Goal: Information Seeking & Learning: Learn about a topic

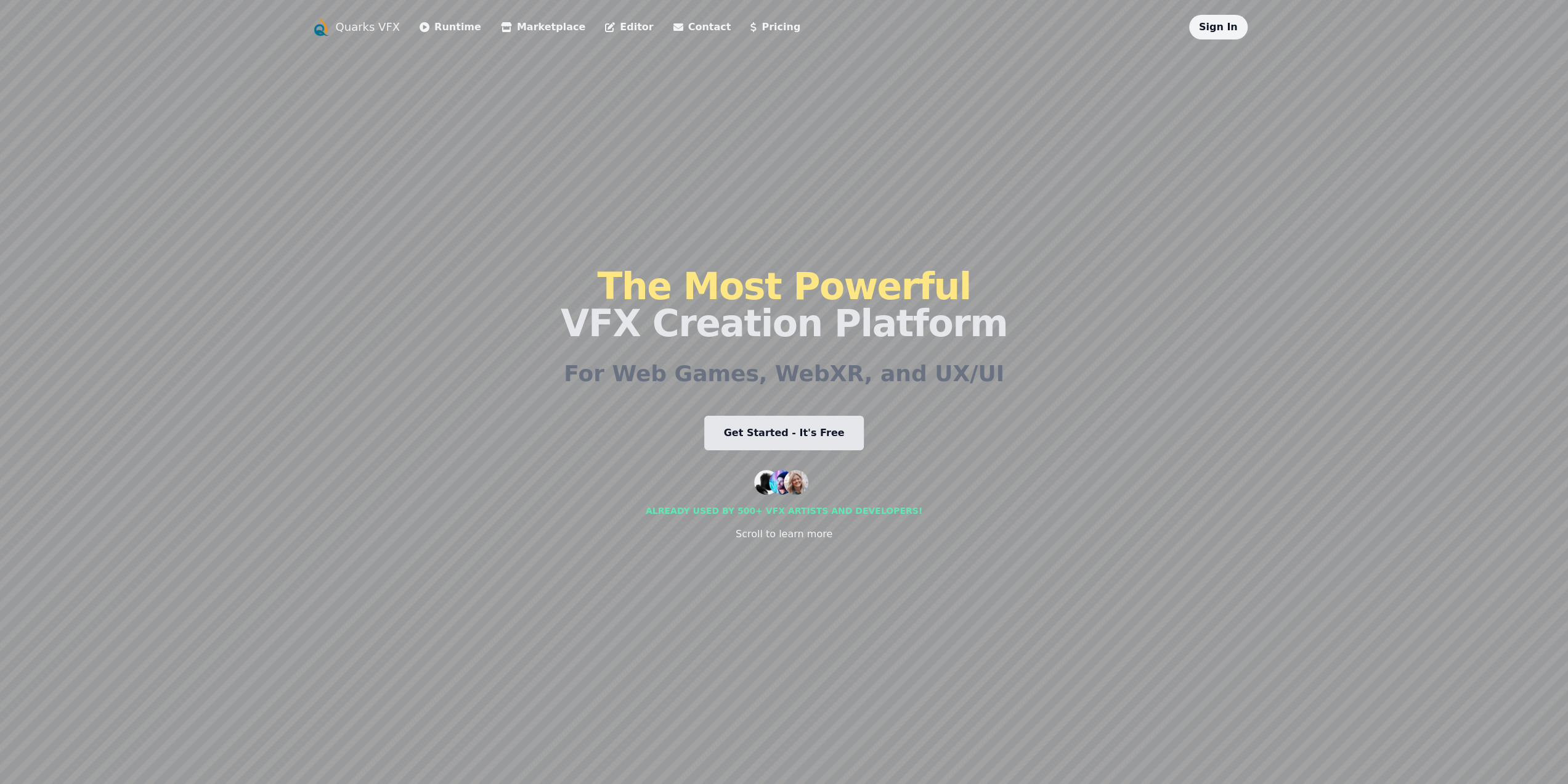
drag, startPoint x: 934, startPoint y: 491, endPoint x: 941, endPoint y: 550, distance: 59.4
click at [941, 549] on div "The Most Powerful VFX Creation Platform For Web Games, WebXR, and UX/UI Get Sta…" at bounding box center [784, 404] width 447 height 730
click at [439, 23] on link "Runtime" at bounding box center [450, 27] width 61 height 15
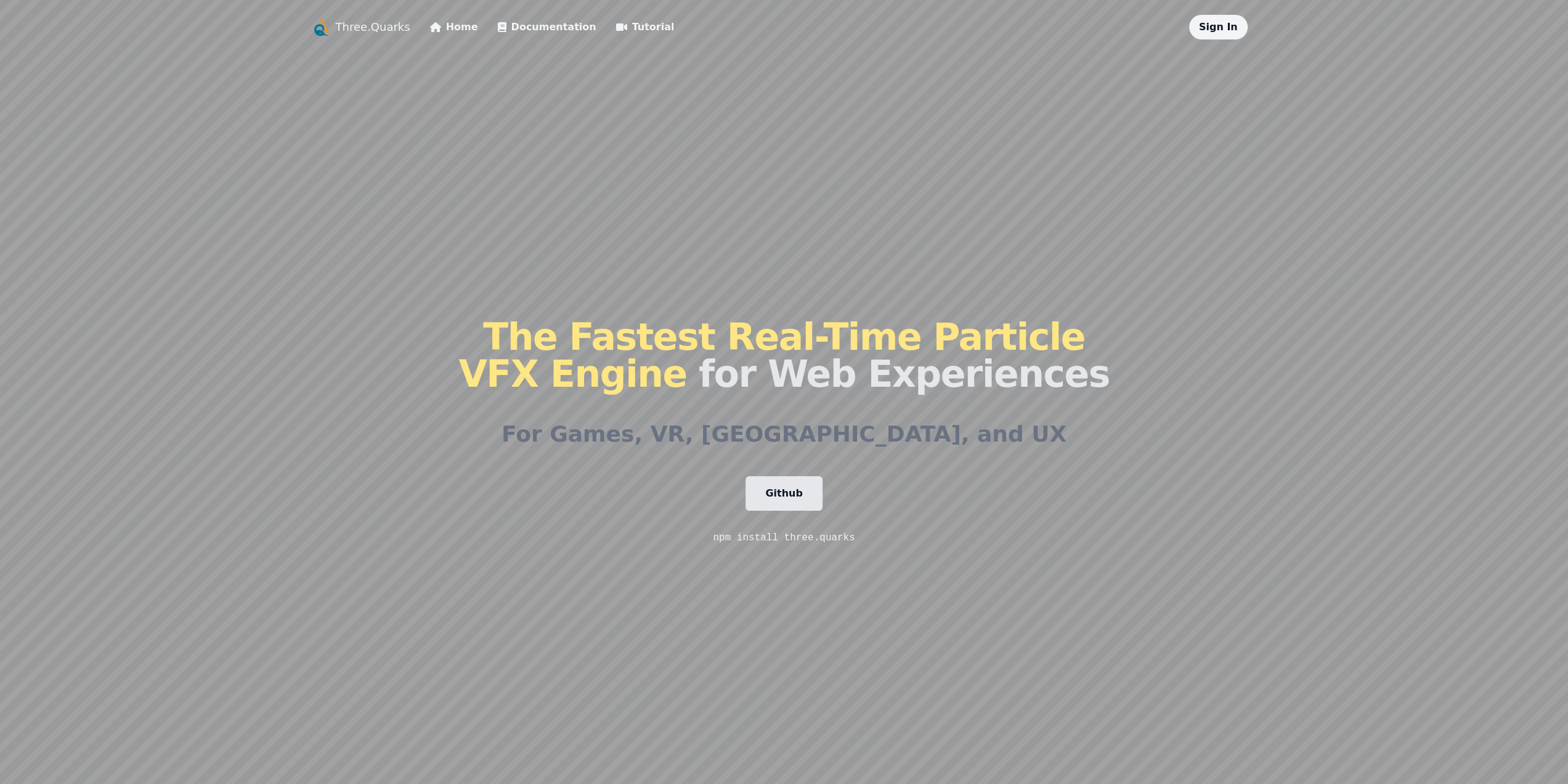
click at [529, 27] on link "Documentation" at bounding box center [547, 27] width 99 height 15
click at [616, 29] on link "Tutorial" at bounding box center [645, 27] width 58 height 15
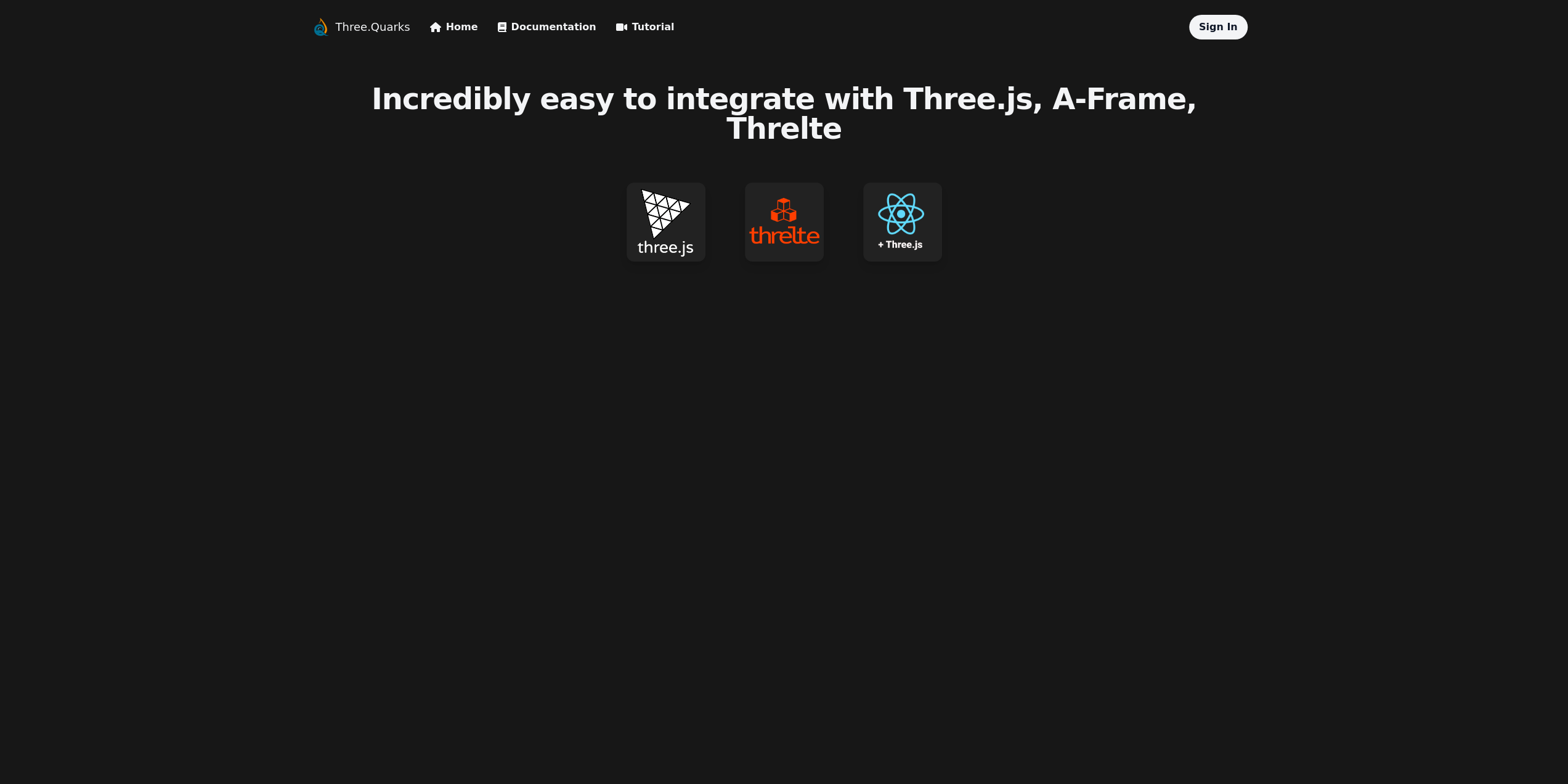
click at [664, 207] on img at bounding box center [667, 222] width 79 height 79
click at [756, 197] on img at bounding box center [784, 222] width 79 height 79
click at [677, 197] on img at bounding box center [667, 222] width 79 height 79
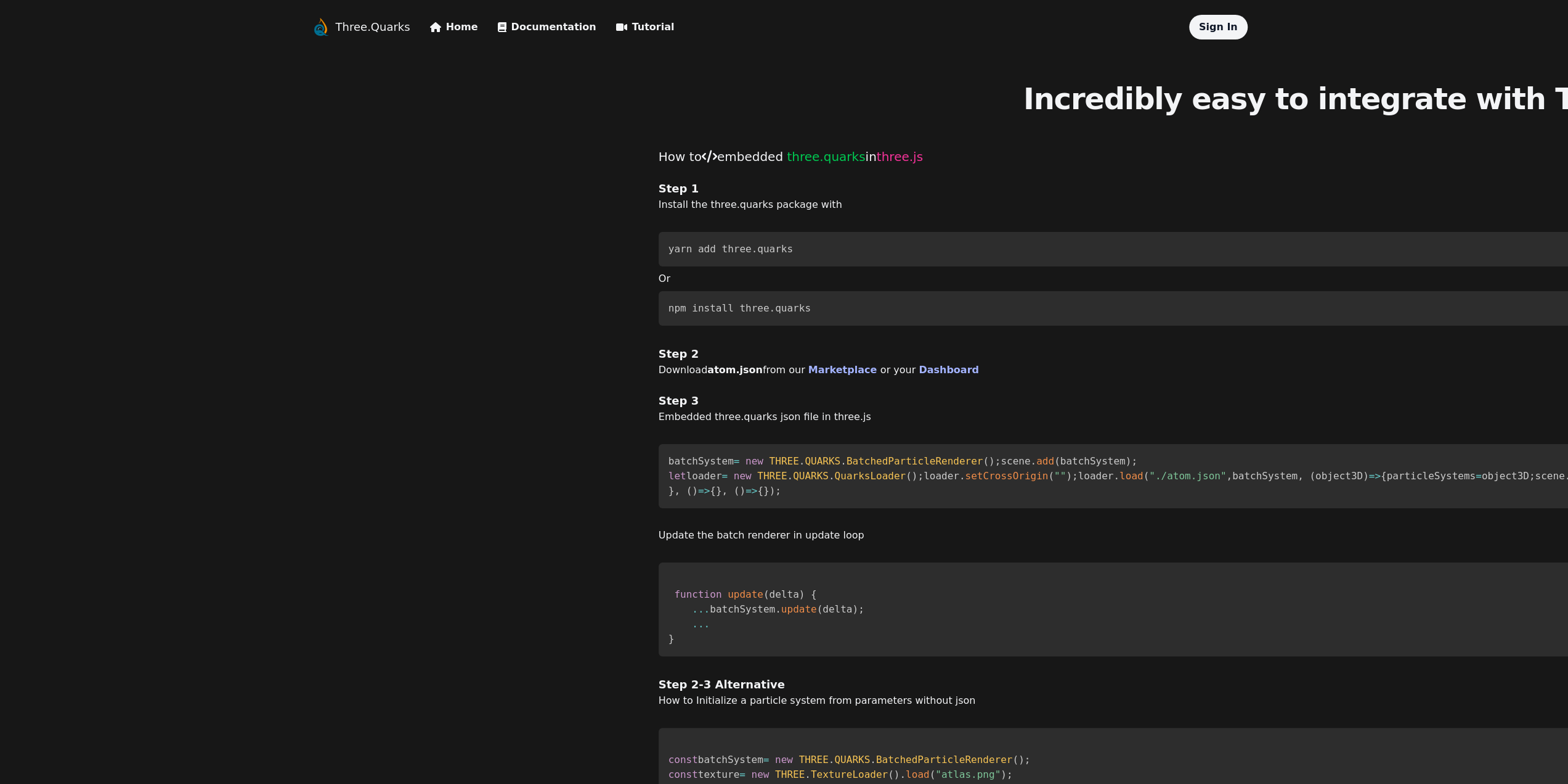
click at [710, 180] on h2 "Step 1" at bounding box center [1354, 188] width 1391 height 17
drag, startPoint x: 341, startPoint y: 17, endPoint x: 342, endPoint y: 29, distance: 12.0
click at [341, 17] on div "Three.Quarks" at bounding box center [361, 27] width 99 height 20
click at [342, 29] on link "Three.Quarks" at bounding box center [373, 27] width 74 height 17
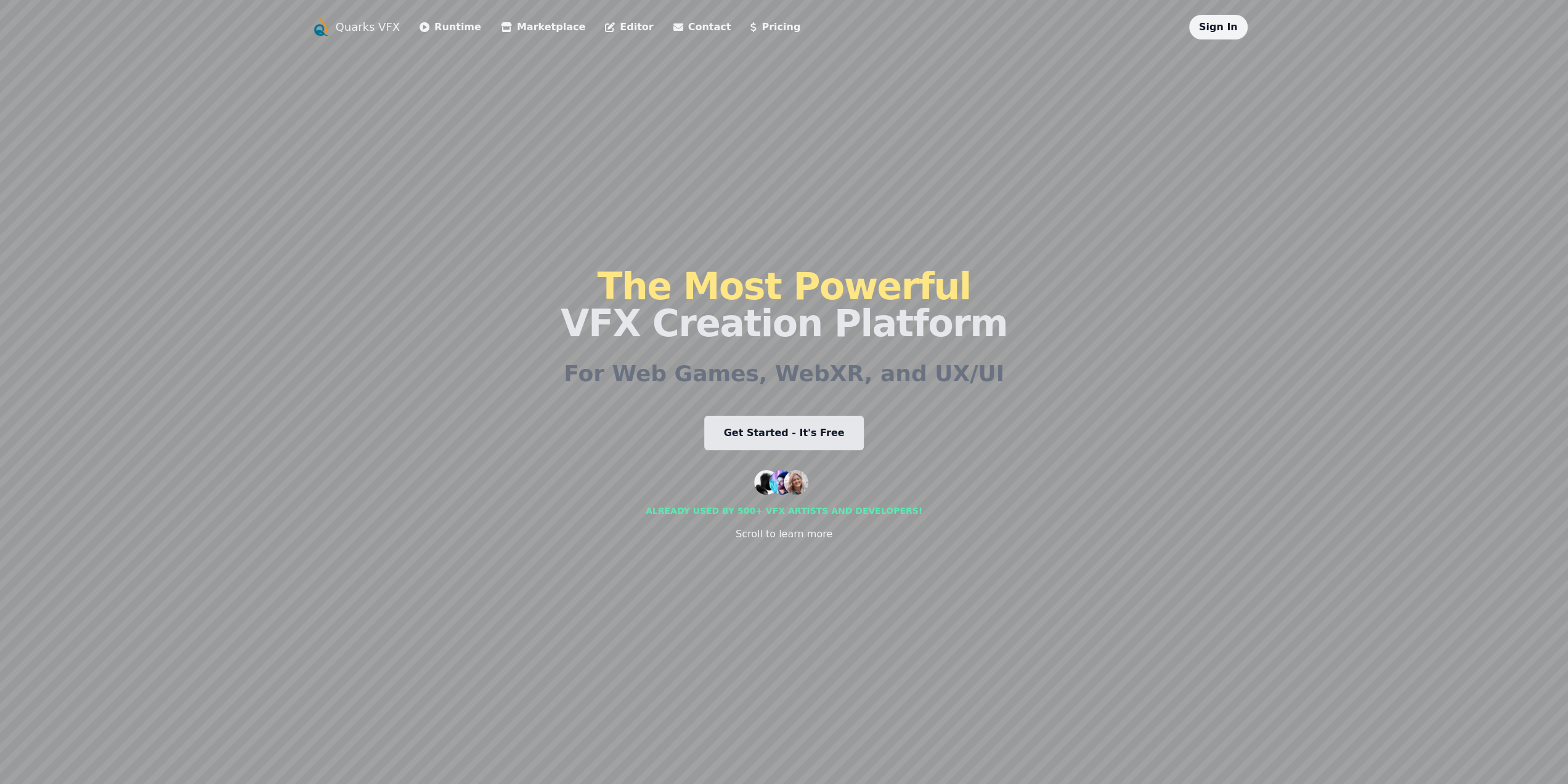
click at [514, 26] on link "Marketplace" at bounding box center [542, 27] width 84 height 15
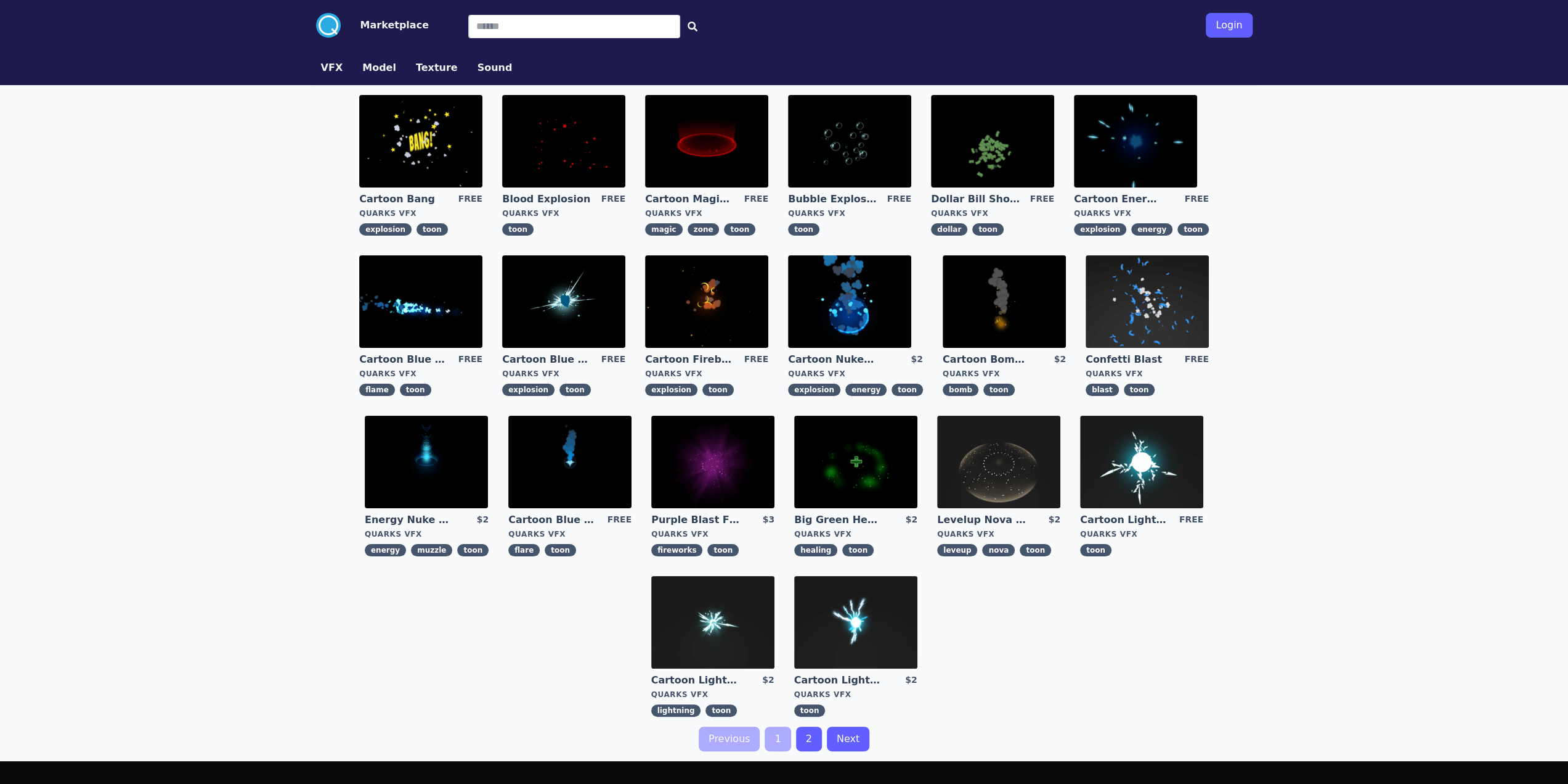
click at [746, 469] on img at bounding box center [712, 461] width 124 height 92
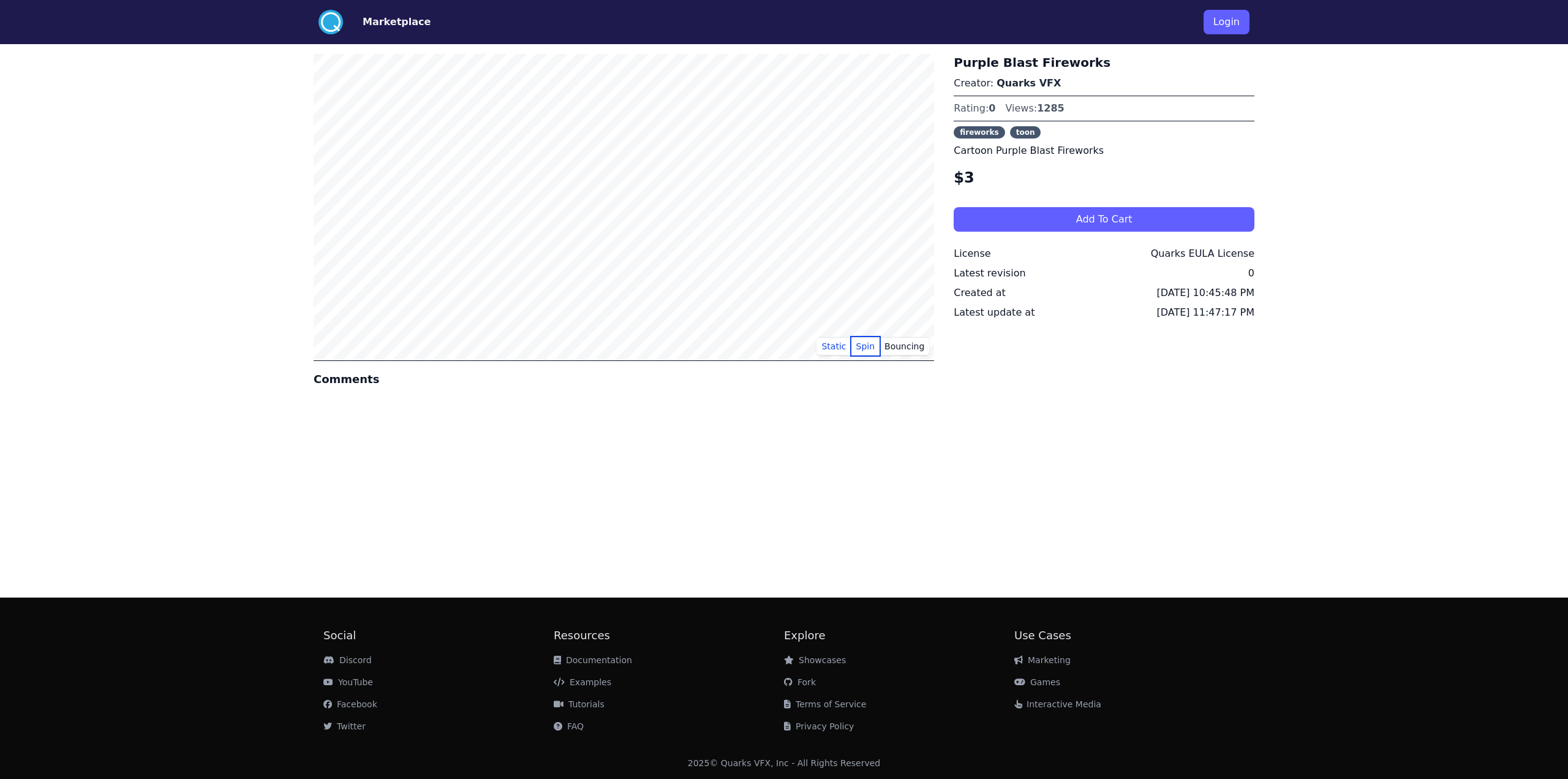
click at [868, 345] on button "Spin" at bounding box center [865, 346] width 29 height 19
click at [876, 348] on button "Spin" at bounding box center [865, 346] width 29 height 19
click at [908, 342] on button "Bouncing" at bounding box center [904, 346] width 49 height 19
click at [916, 399] on div at bounding box center [623, 402] width 620 height 10
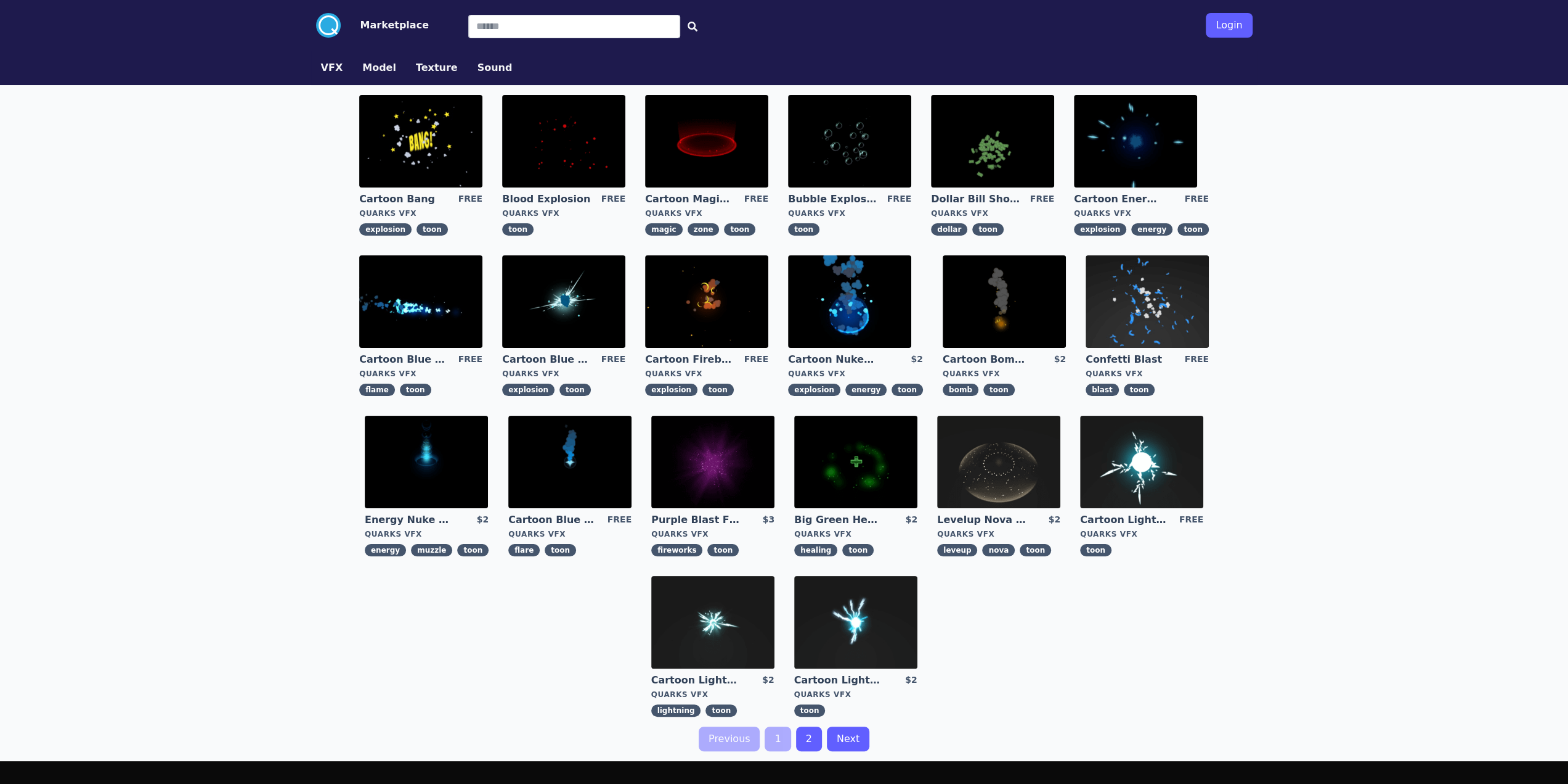
click at [681, 144] on img at bounding box center [706, 141] width 124 height 92
click at [978, 469] on img at bounding box center [999, 461] width 124 height 92
click at [1153, 138] on img at bounding box center [1136, 141] width 124 height 92
click at [432, 148] on img at bounding box center [420, 141] width 124 height 92
drag, startPoint x: 530, startPoint y: 107, endPoint x: 522, endPoint y: 109, distance: 8.2
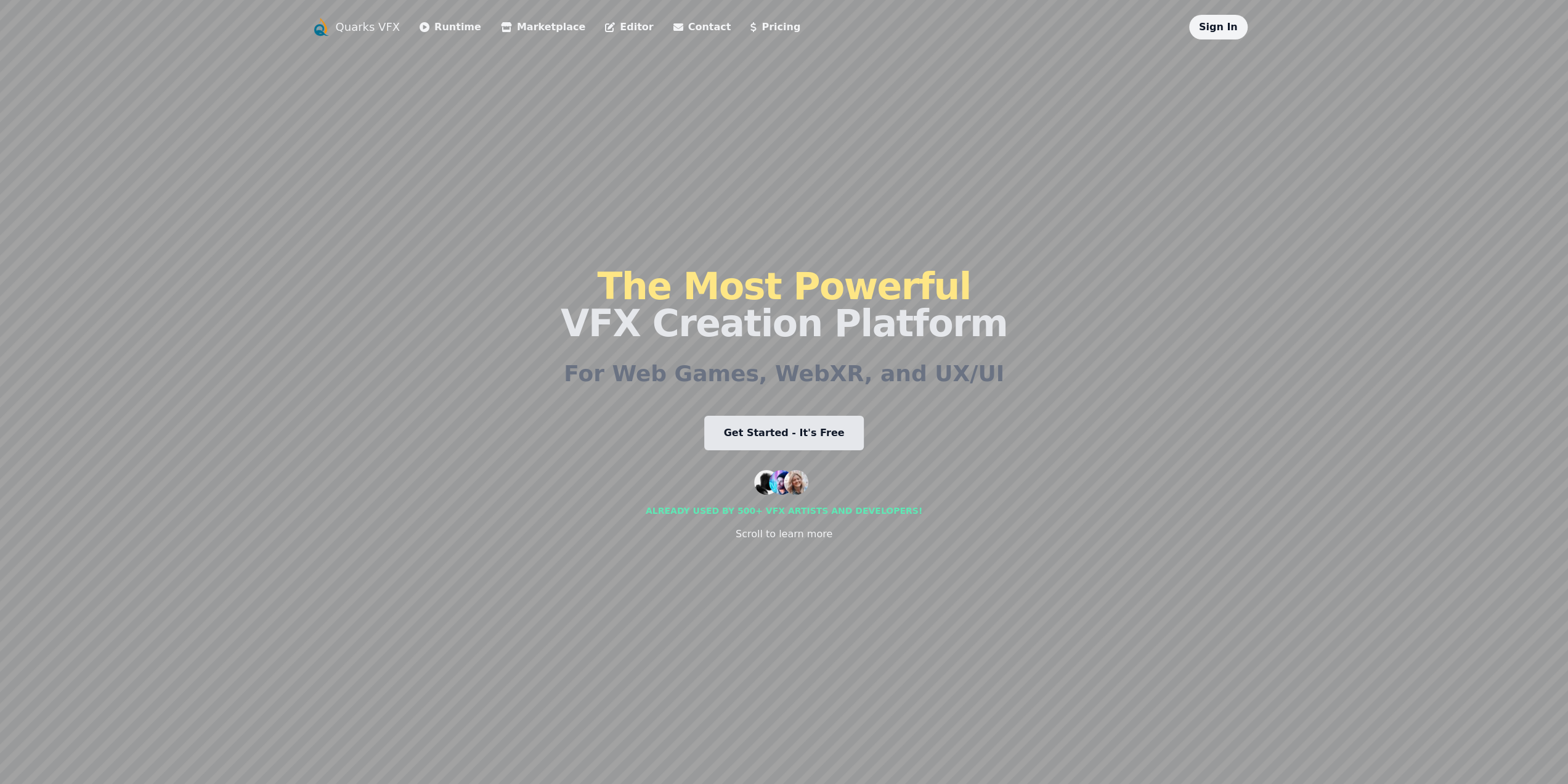
drag, startPoint x: 622, startPoint y: 388, endPoint x: 601, endPoint y: 364, distance: 31.9
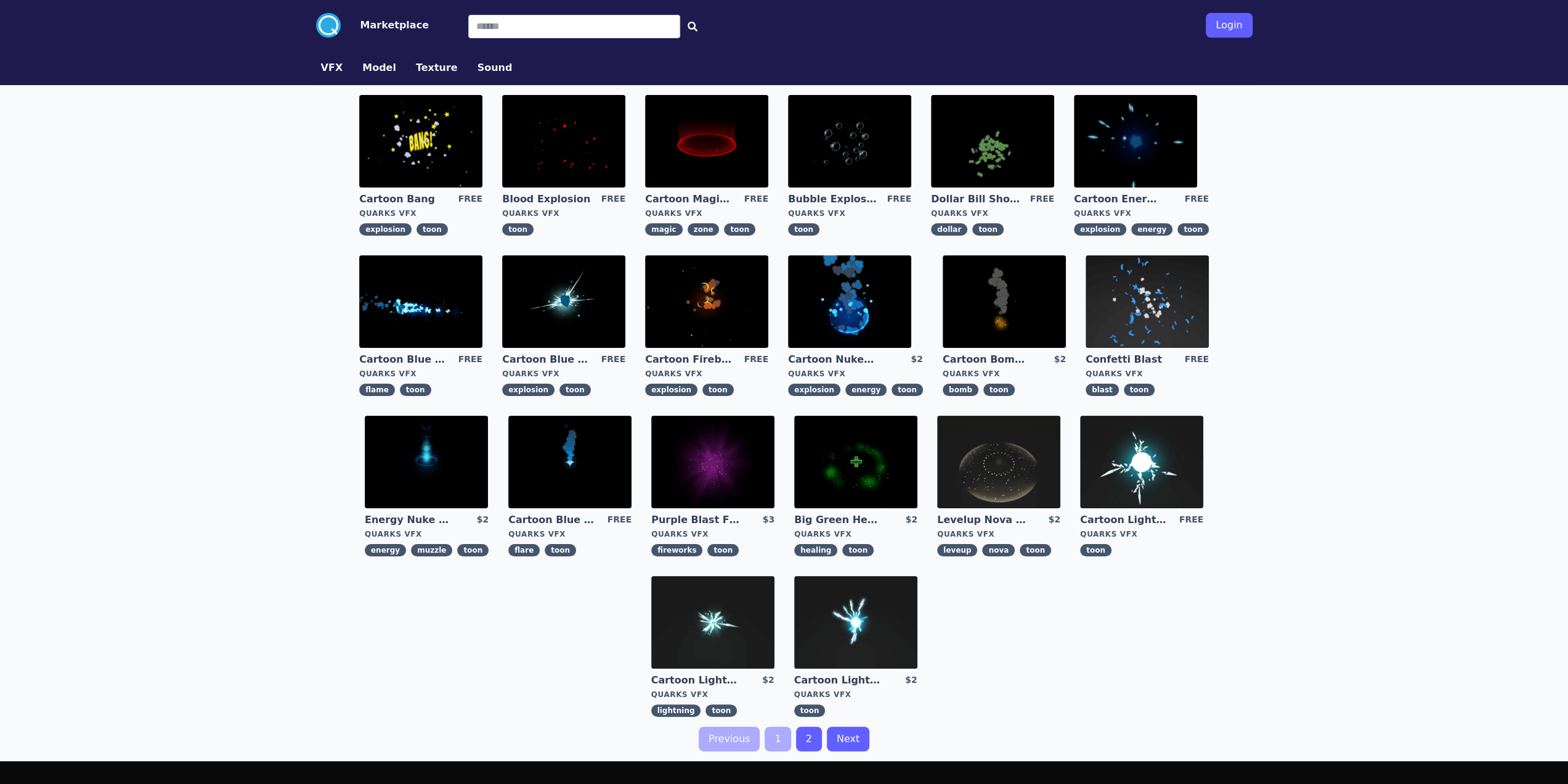
click at [376, 63] on button "Model" at bounding box center [379, 67] width 34 height 15
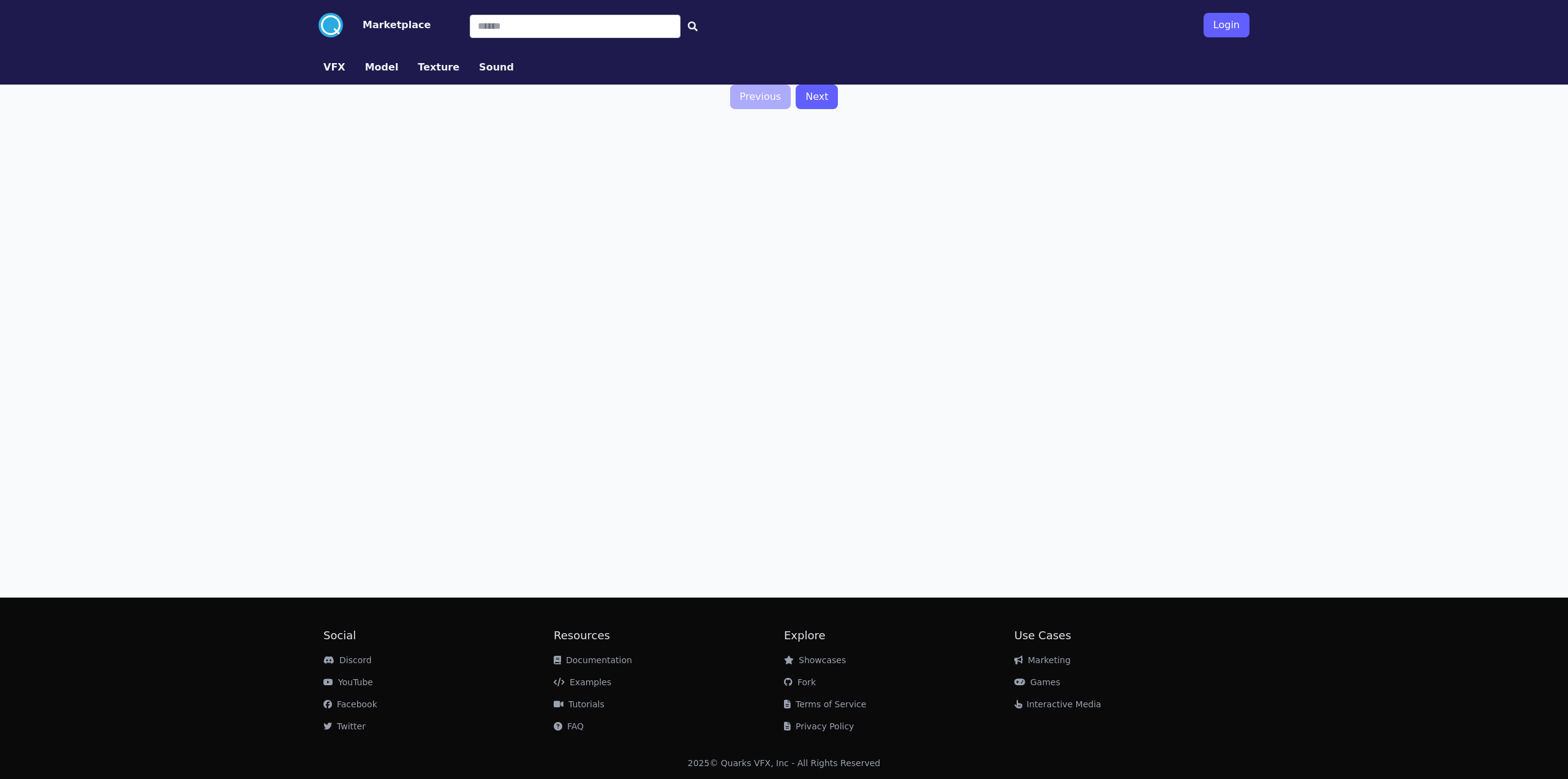
click at [423, 67] on button "Texture" at bounding box center [438, 67] width 41 height 15
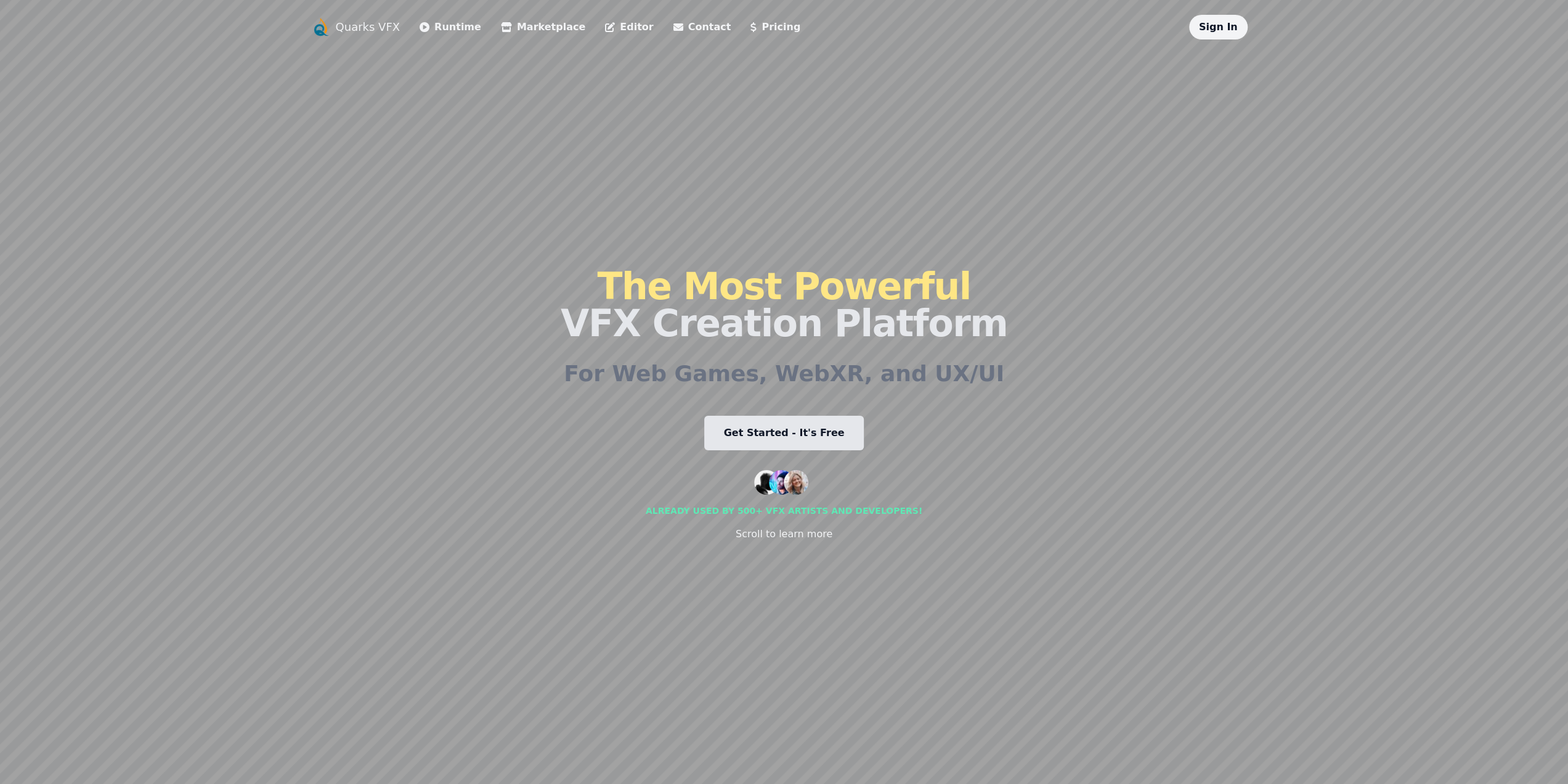
click at [751, 34] on link "Pricing" at bounding box center [776, 27] width 49 height 15
